Goal: Feedback & Contribution: Leave review/rating

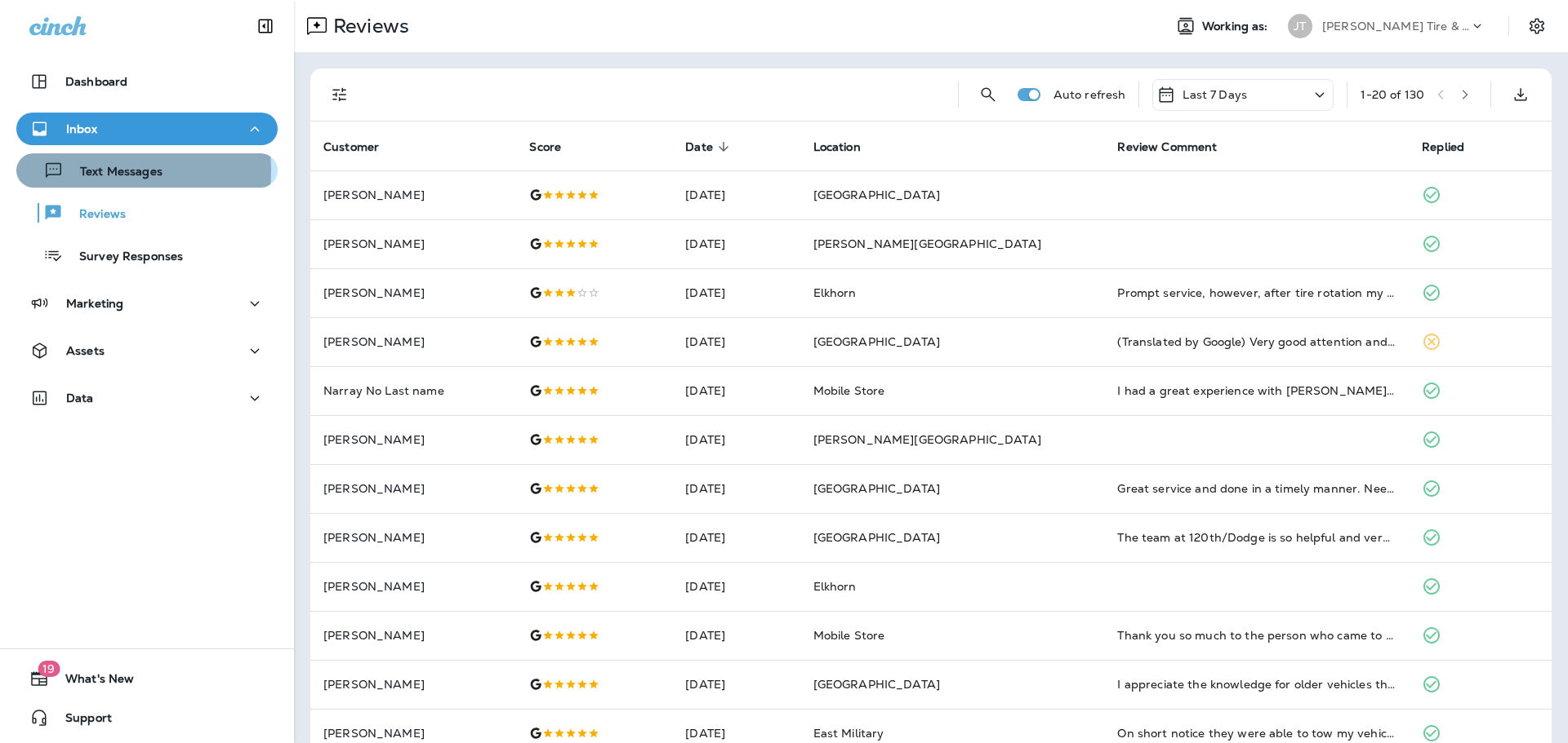
click at [90, 171] on p "Text Messages" at bounding box center [112, 172] width 99 height 15
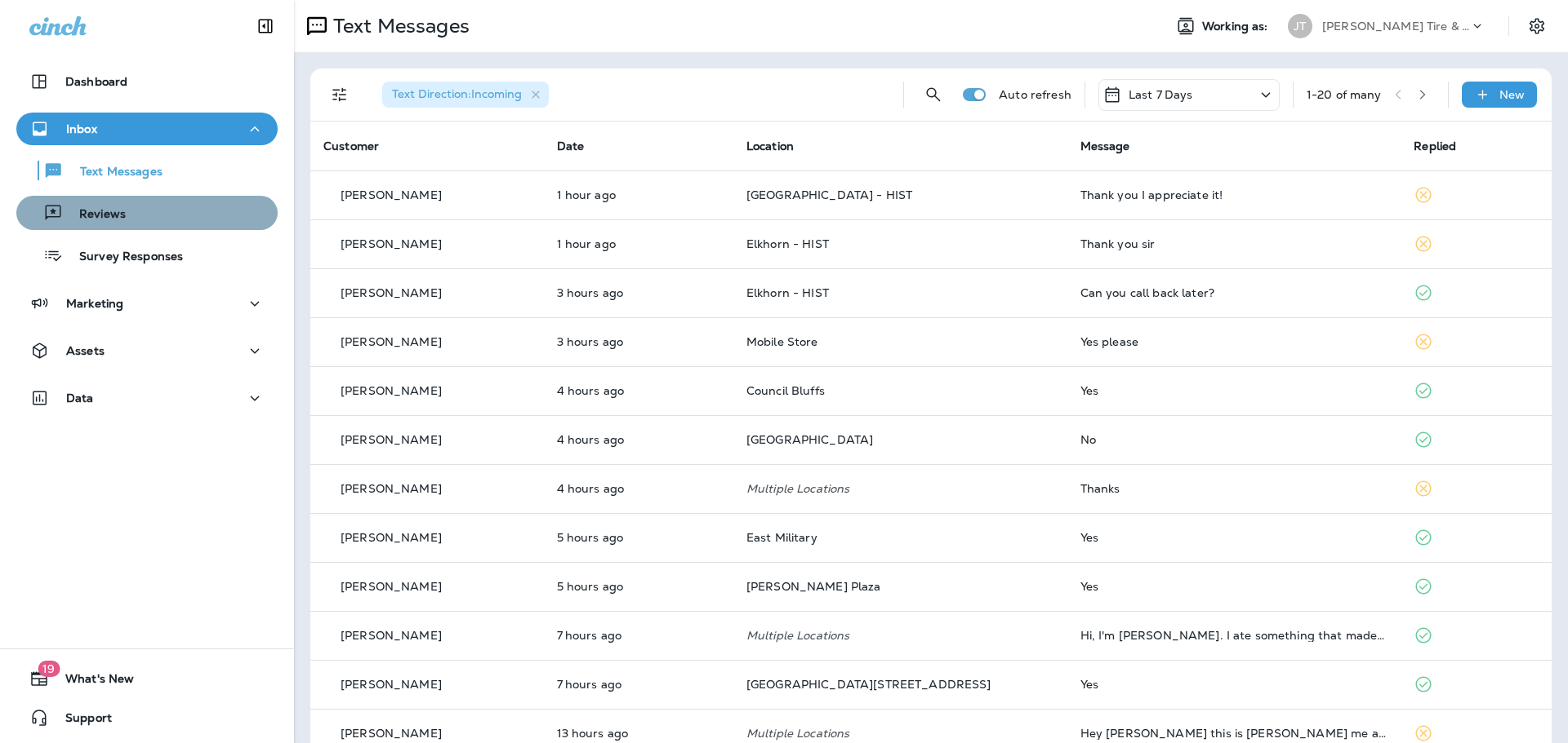
click at [161, 225] on button "Reviews" at bounding box center [146, 213] width 261 height 35
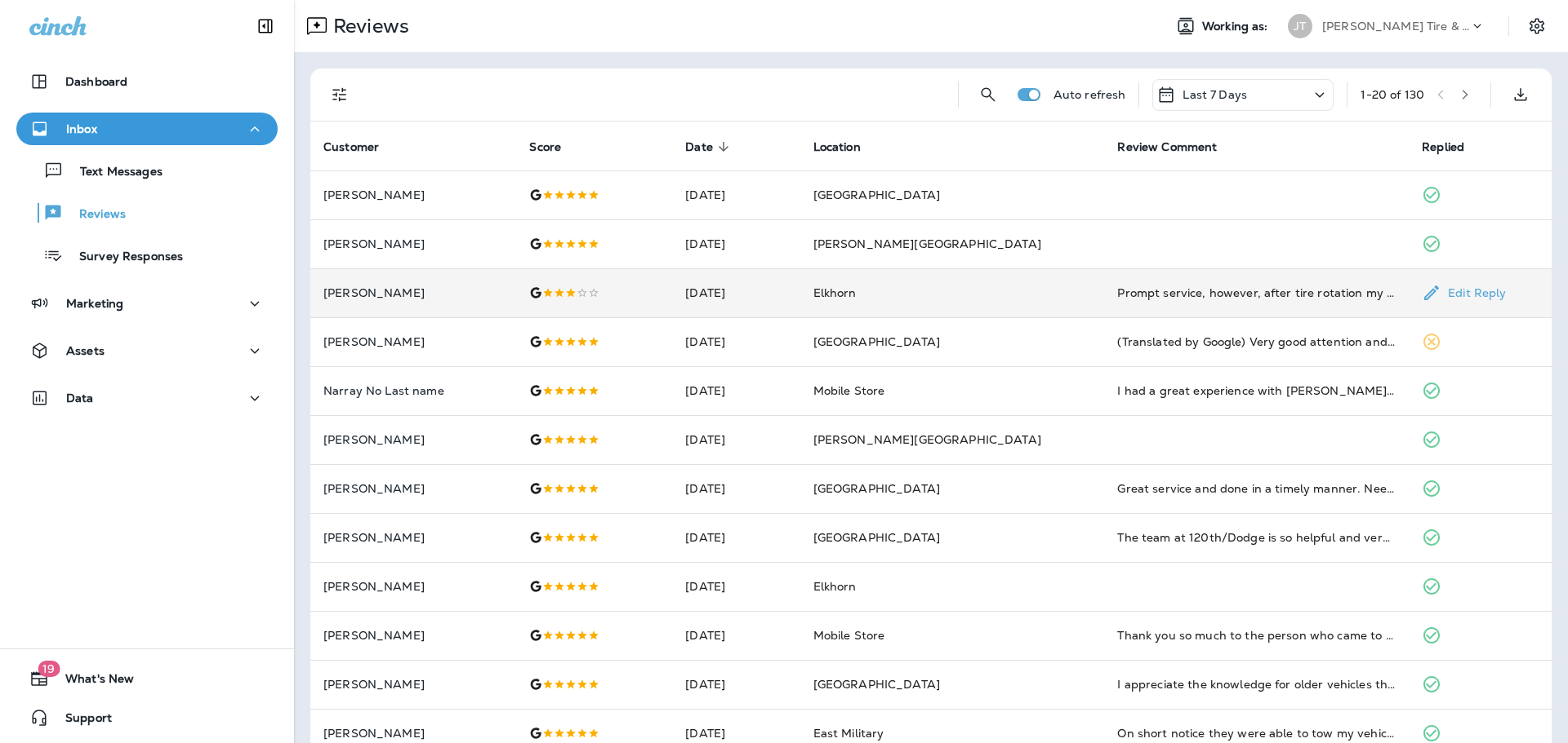
click at [1162, 282] on td "Prompt service, however, after tire rotation my tires were over inflated causin…" at bounding box center [1256, 293] width 304 height 49
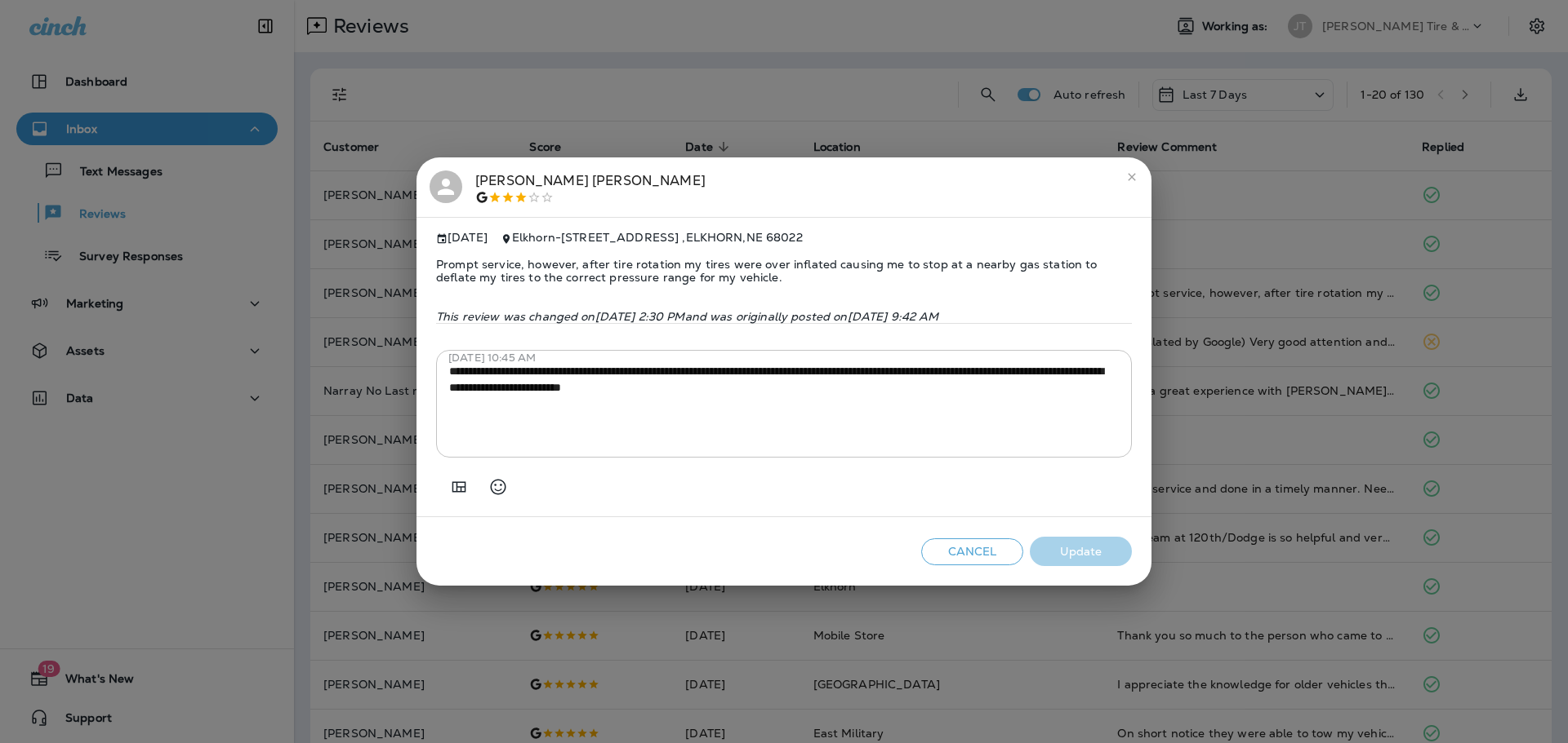
click at [1129, 171] on icon "close" at bounding box center [1131, 176] width 13 height 13
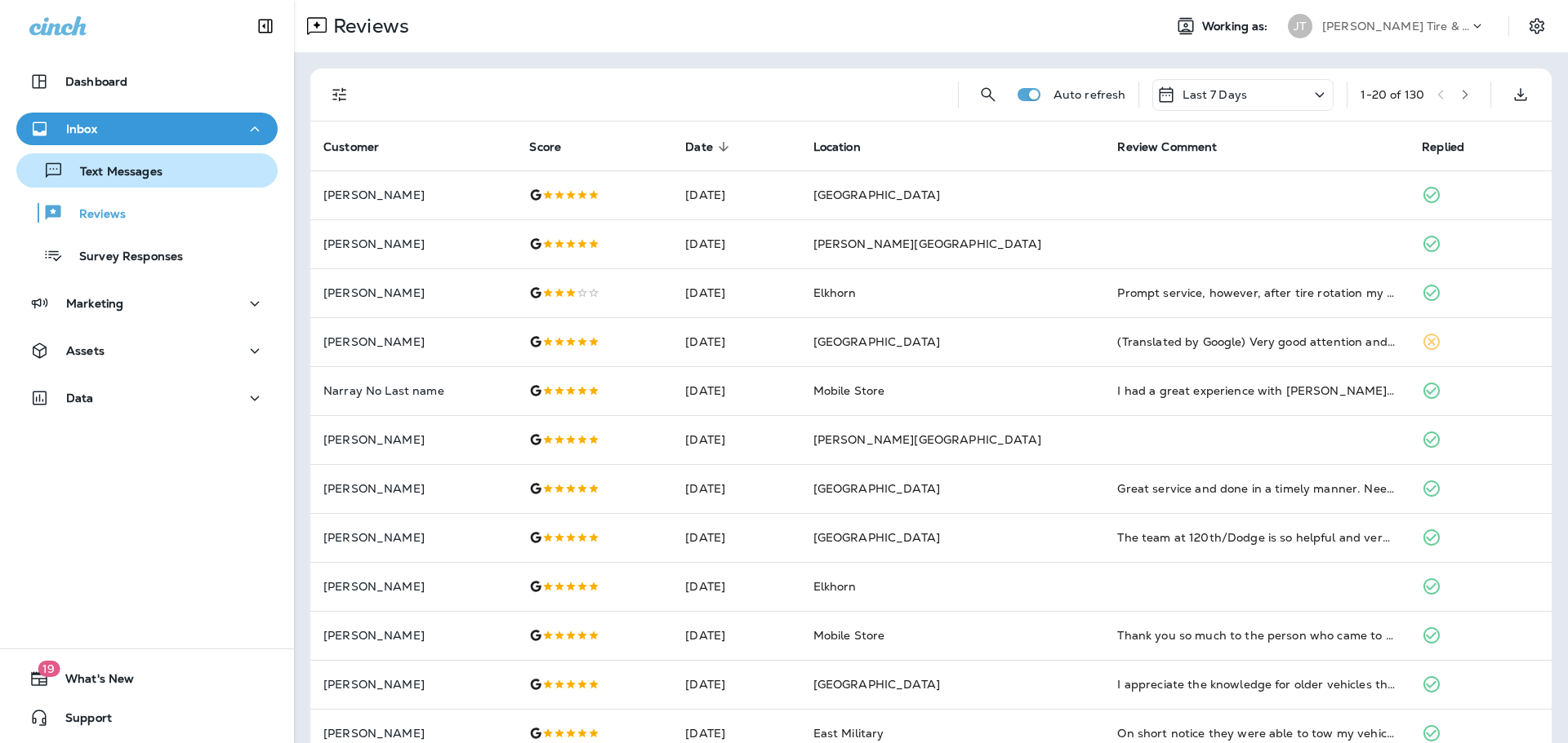
click at [131, 173] on p "Text Messages" at bounding box center [112, 172] width 99 height 15
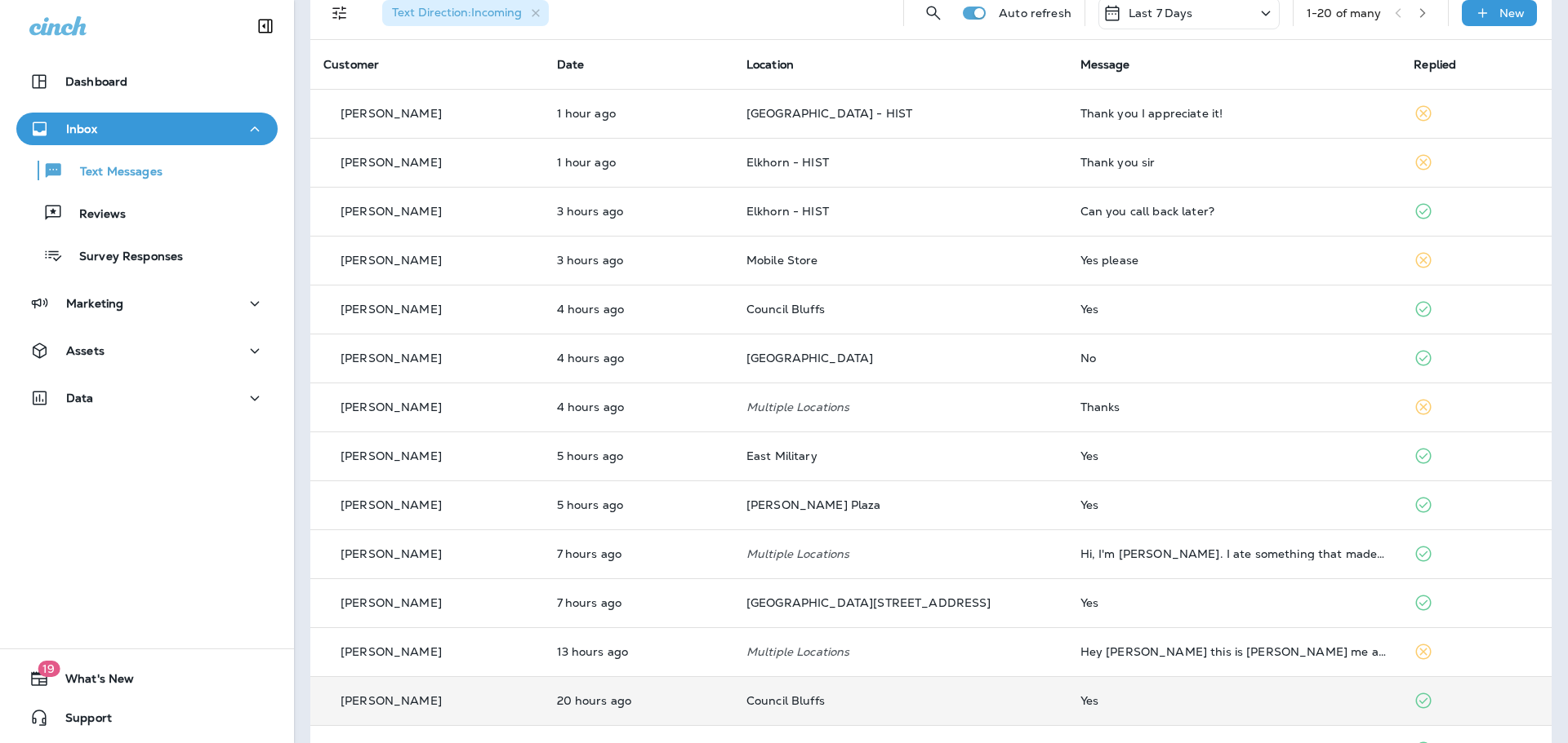
scroll to position [245, 0]
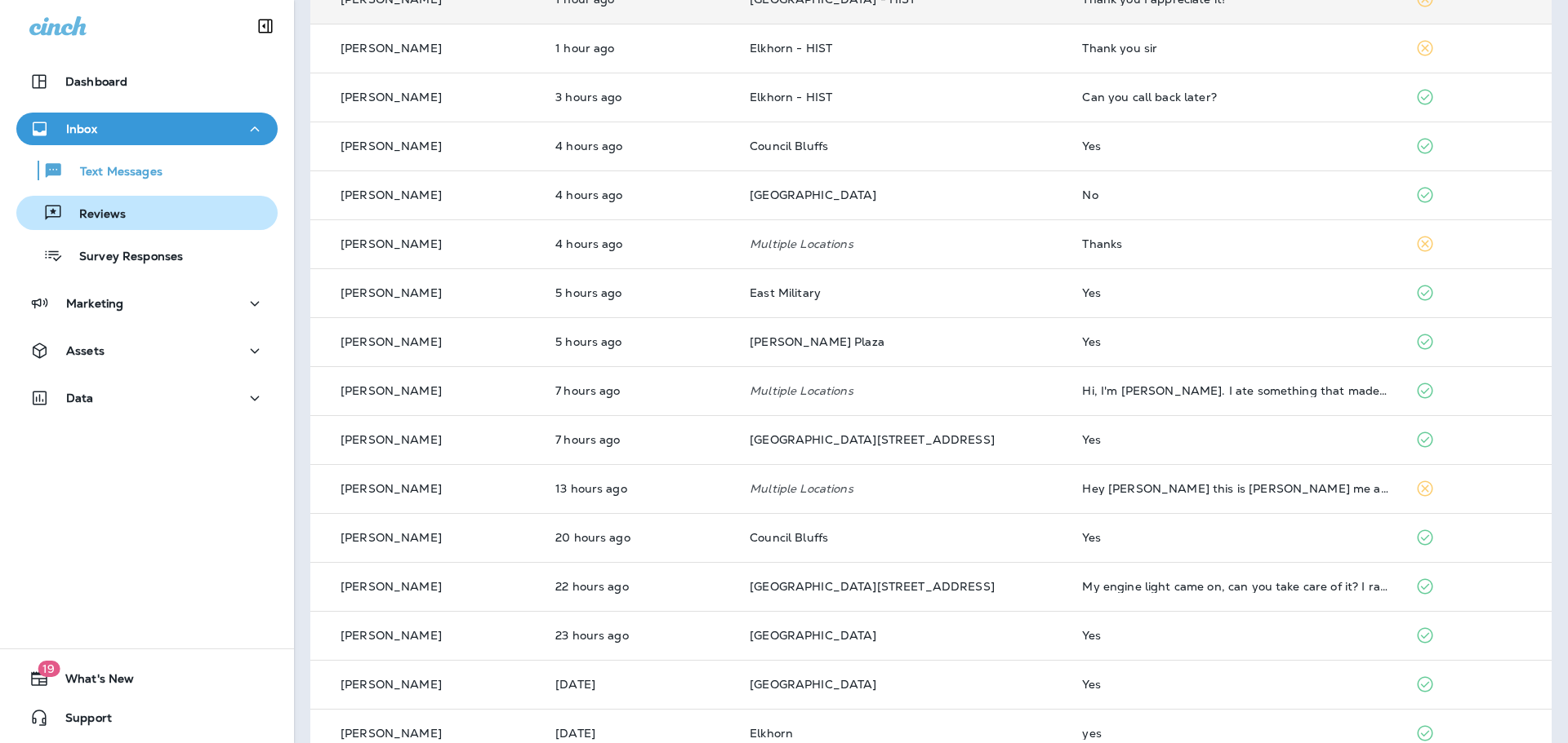
click at [144, 202] on div "Reviews" at bounding box center [147, 213] width 248 height 24
